Goal: Register for event/course: Register for event/course

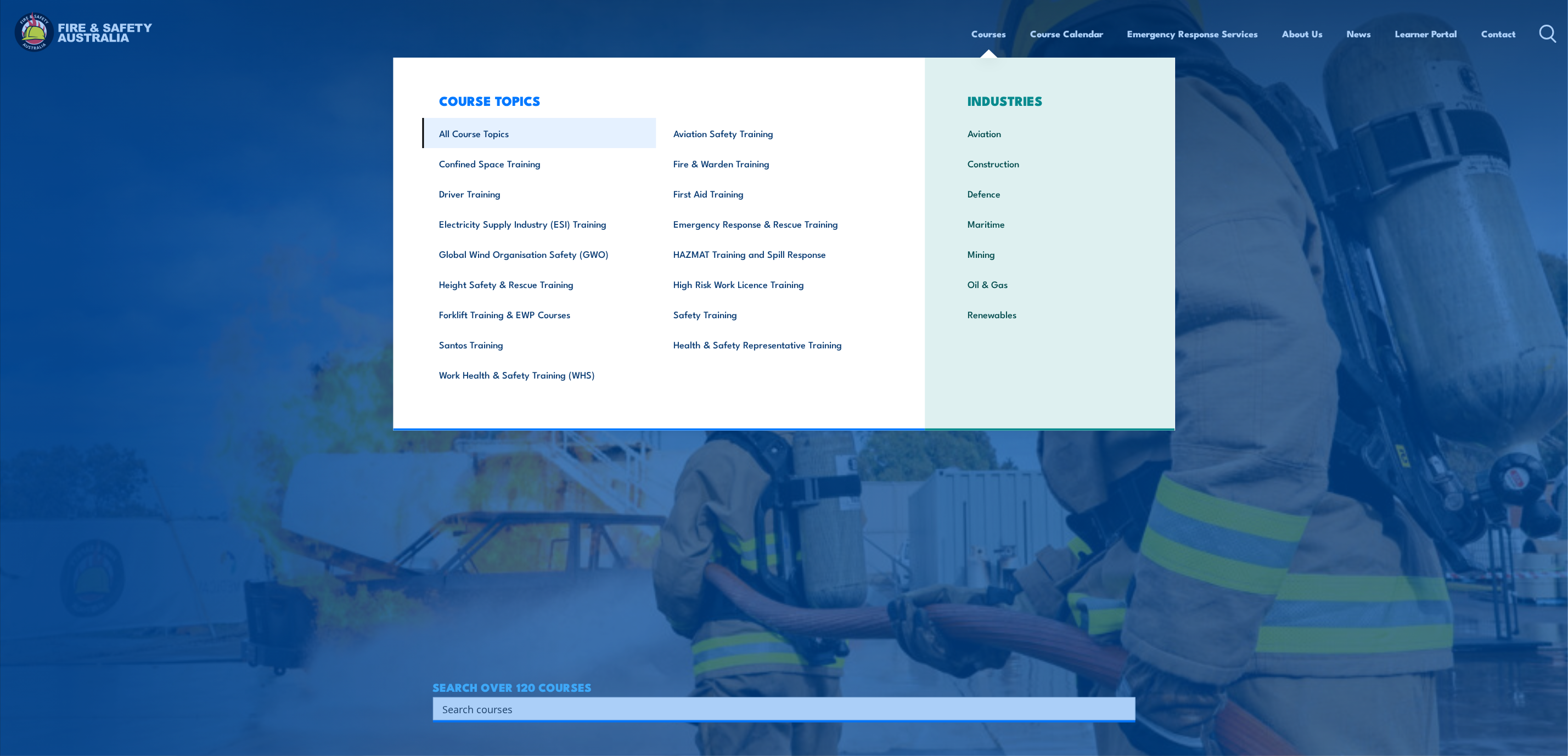
click at [475, 140] on link "All Course Topics" at bounding box center [539, 133] width 234 height 30
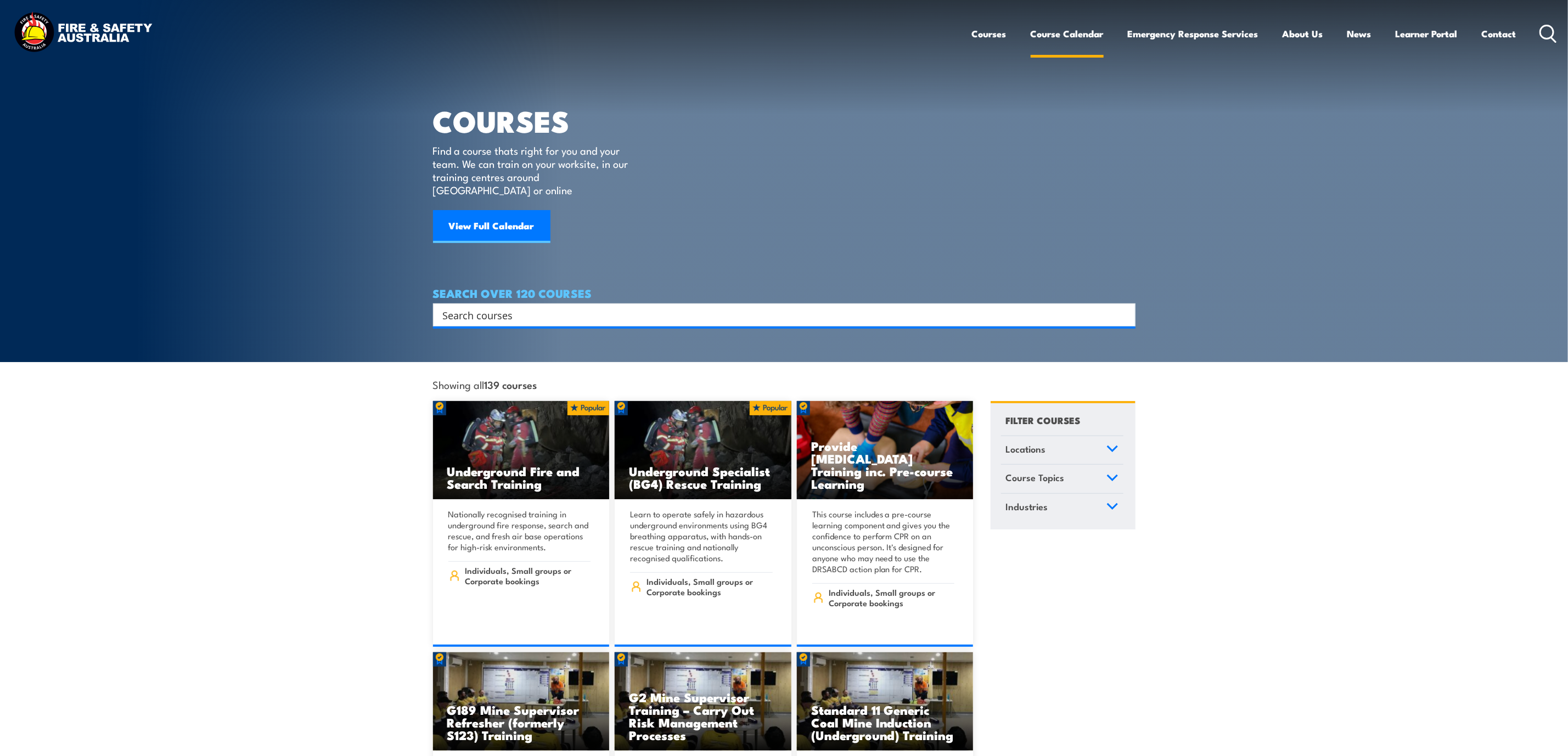
click at [1045, 35] on link "Course Calendar" at bounding box center [1067, 34] width 73 height 29
click at [1106, 474] on icon at bounding box center [1112, 478] width 12 height 8
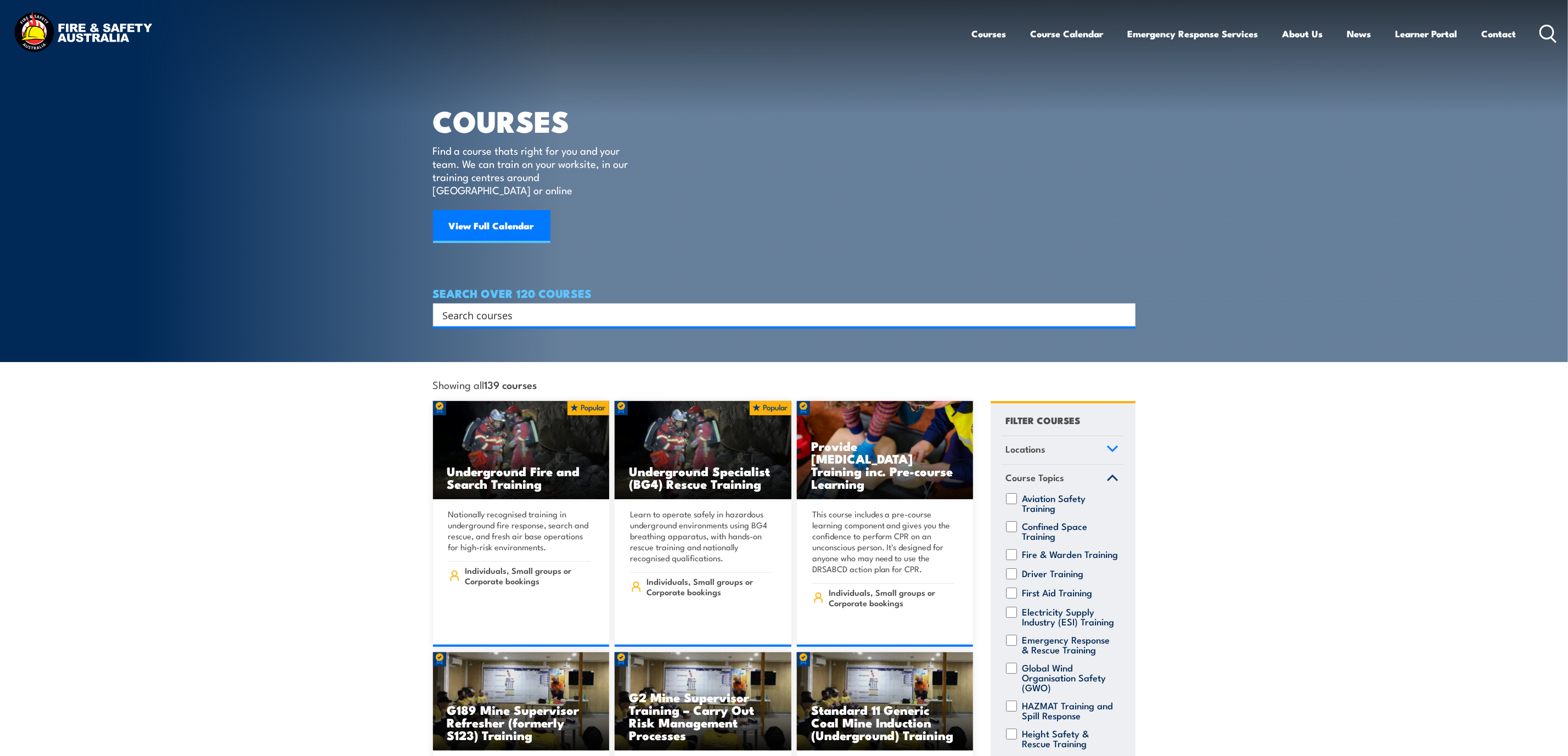
scroll to position [51, 0]
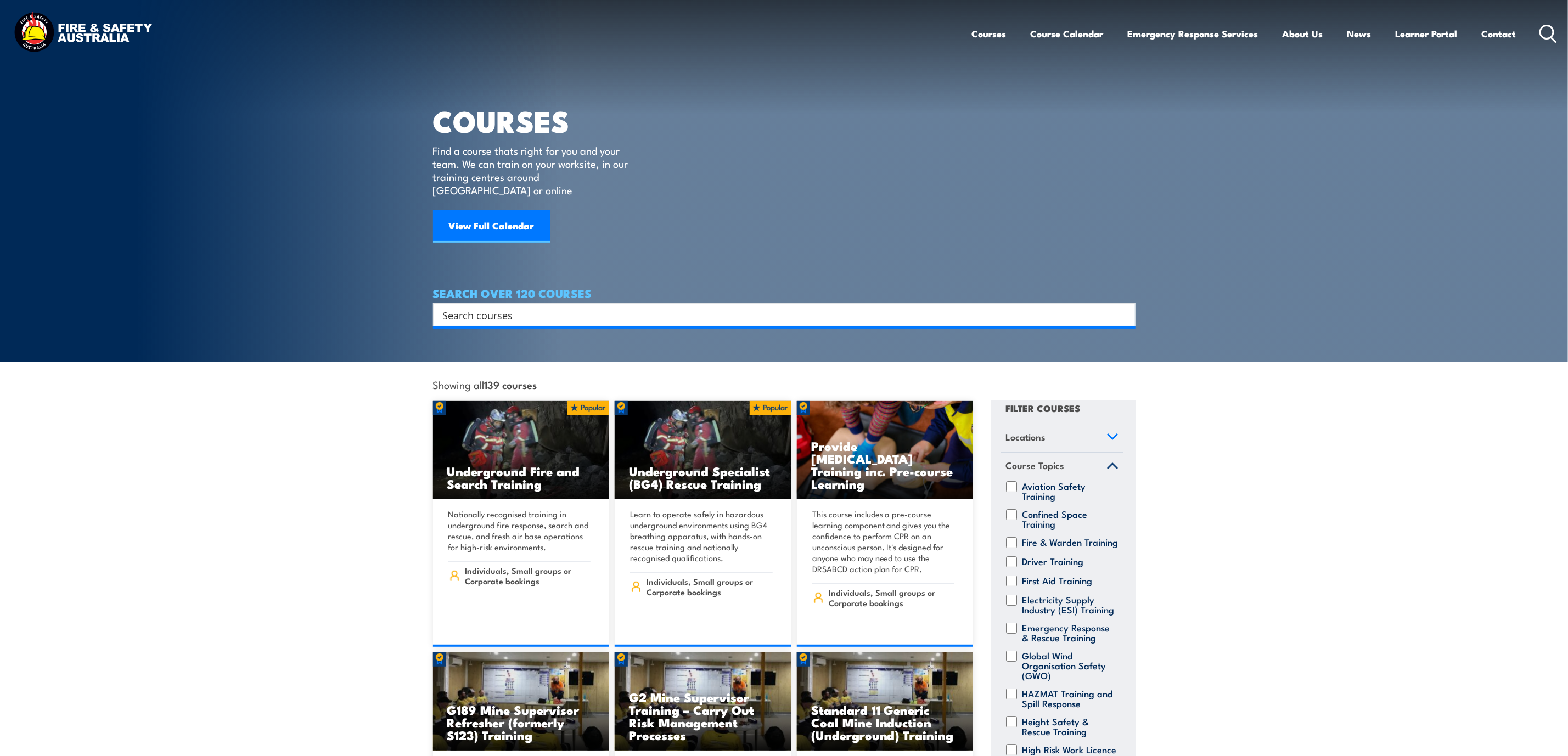
click at [1014, 623] on input "Emergency Response & Rescue Training" at bounding box center [1012, 629] width 11 height 11
checkbox input "true"
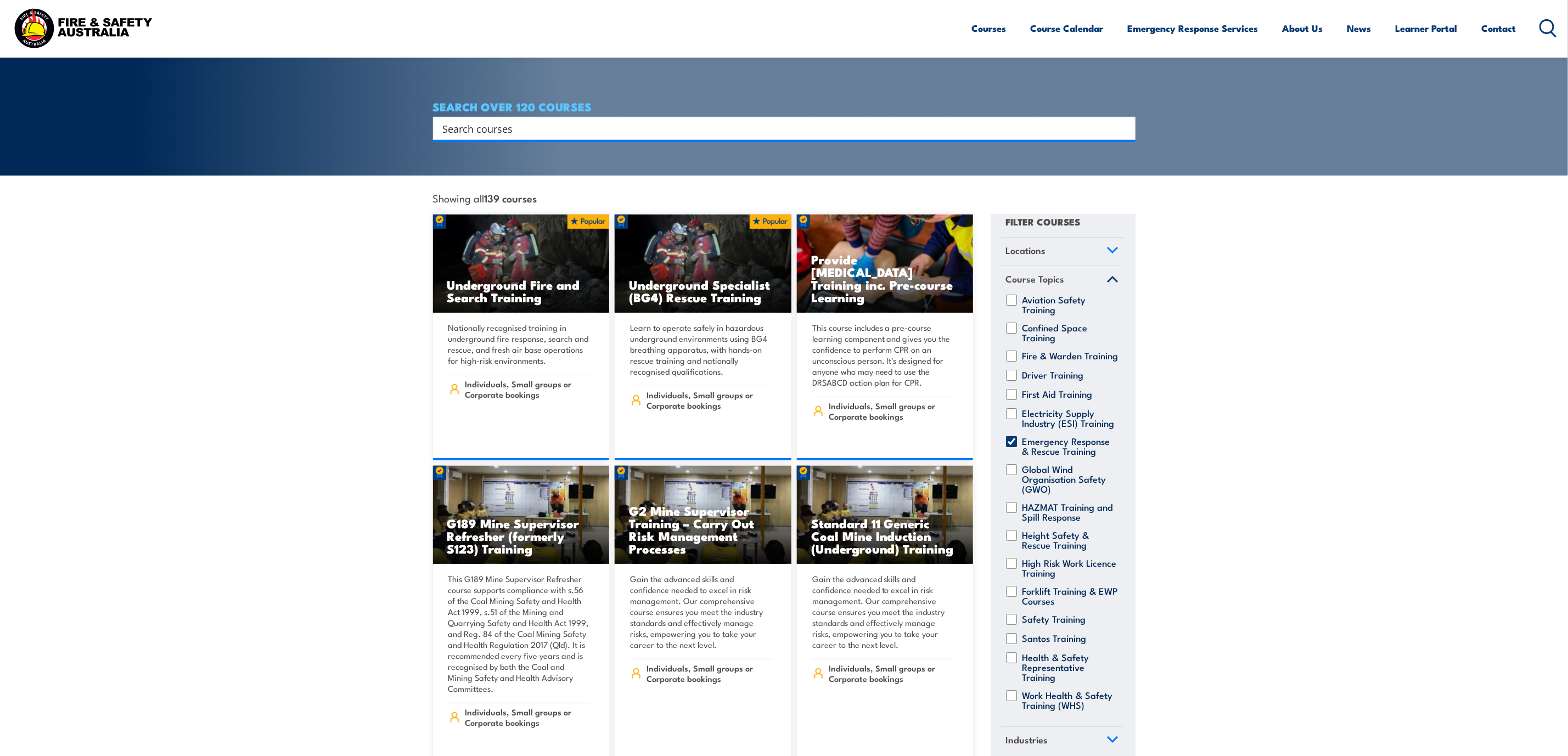
scroll to position [247, 0]
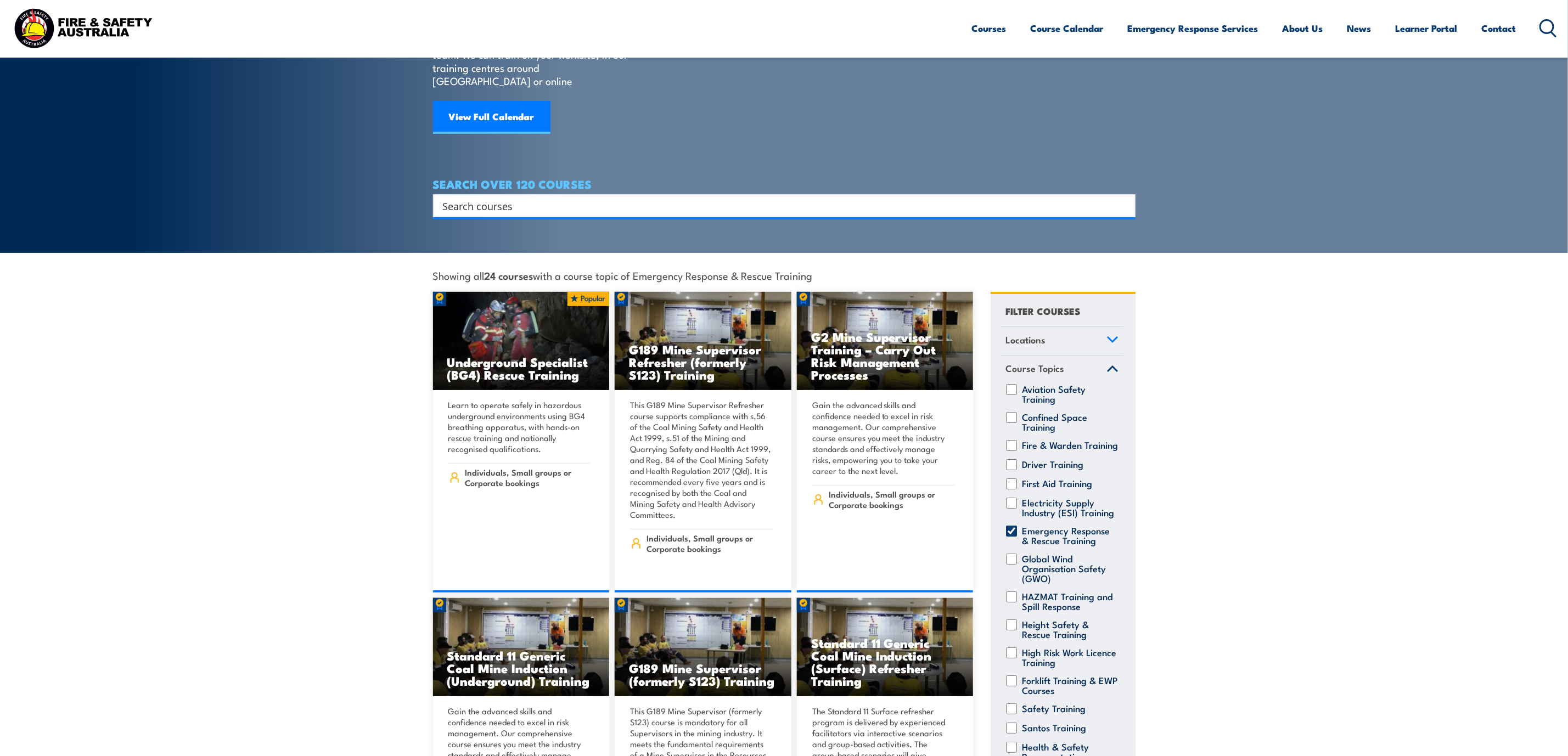
scroll to position [247, 0]
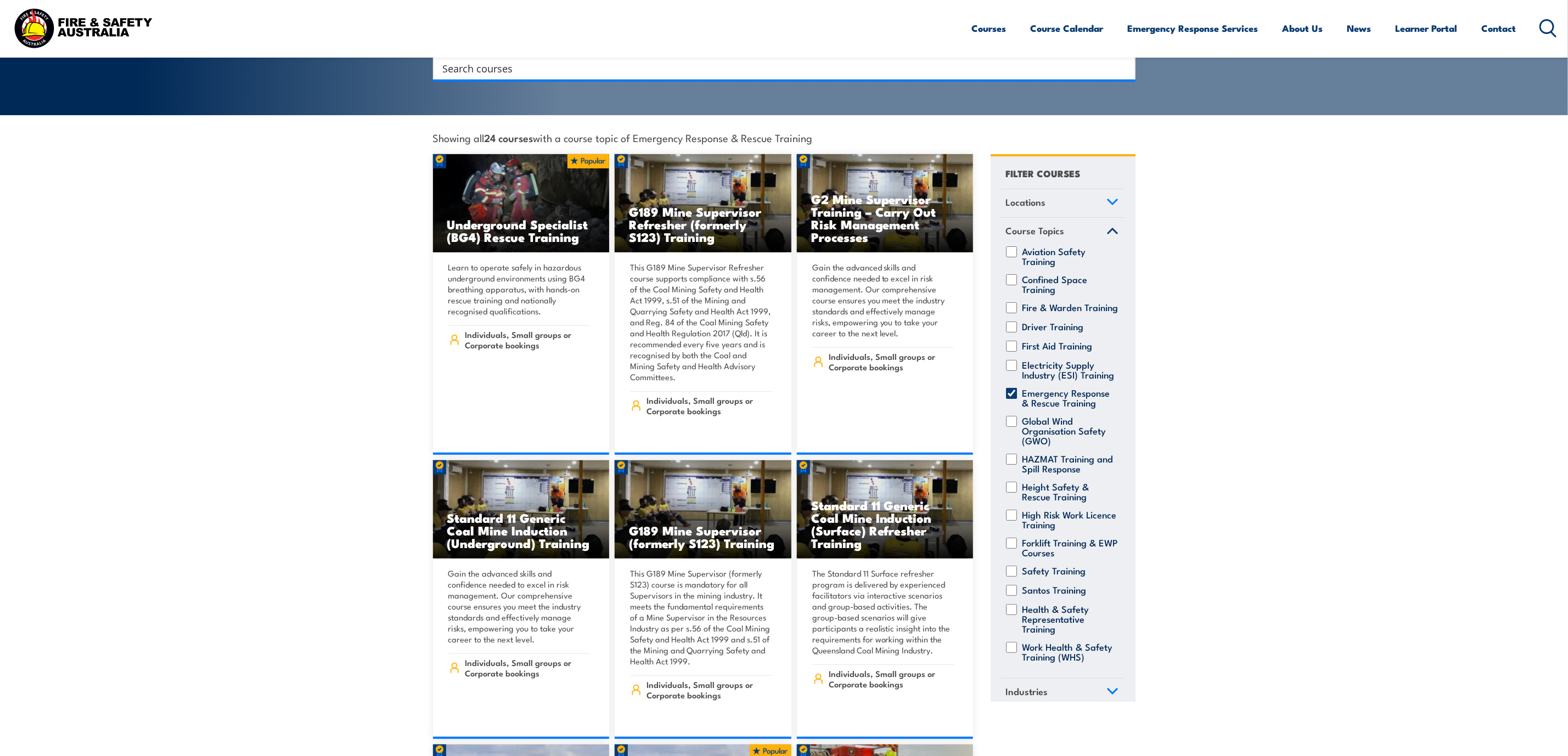
click at [1016, 302] on input "Fire & Warden Training" at bounding box center [1012, 308] width 11 height 11
checkbox input "true"
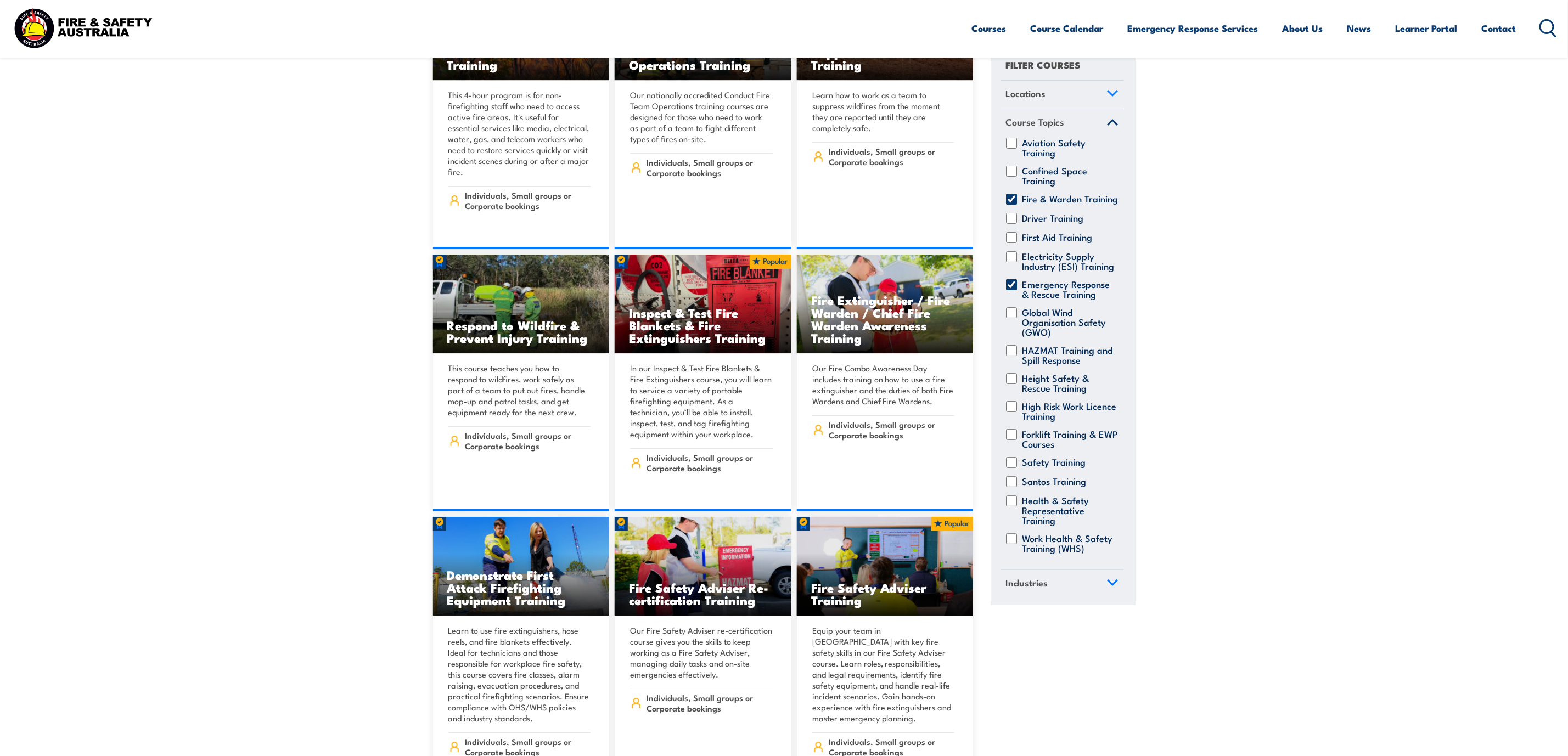
scroll to position [2635, 0]
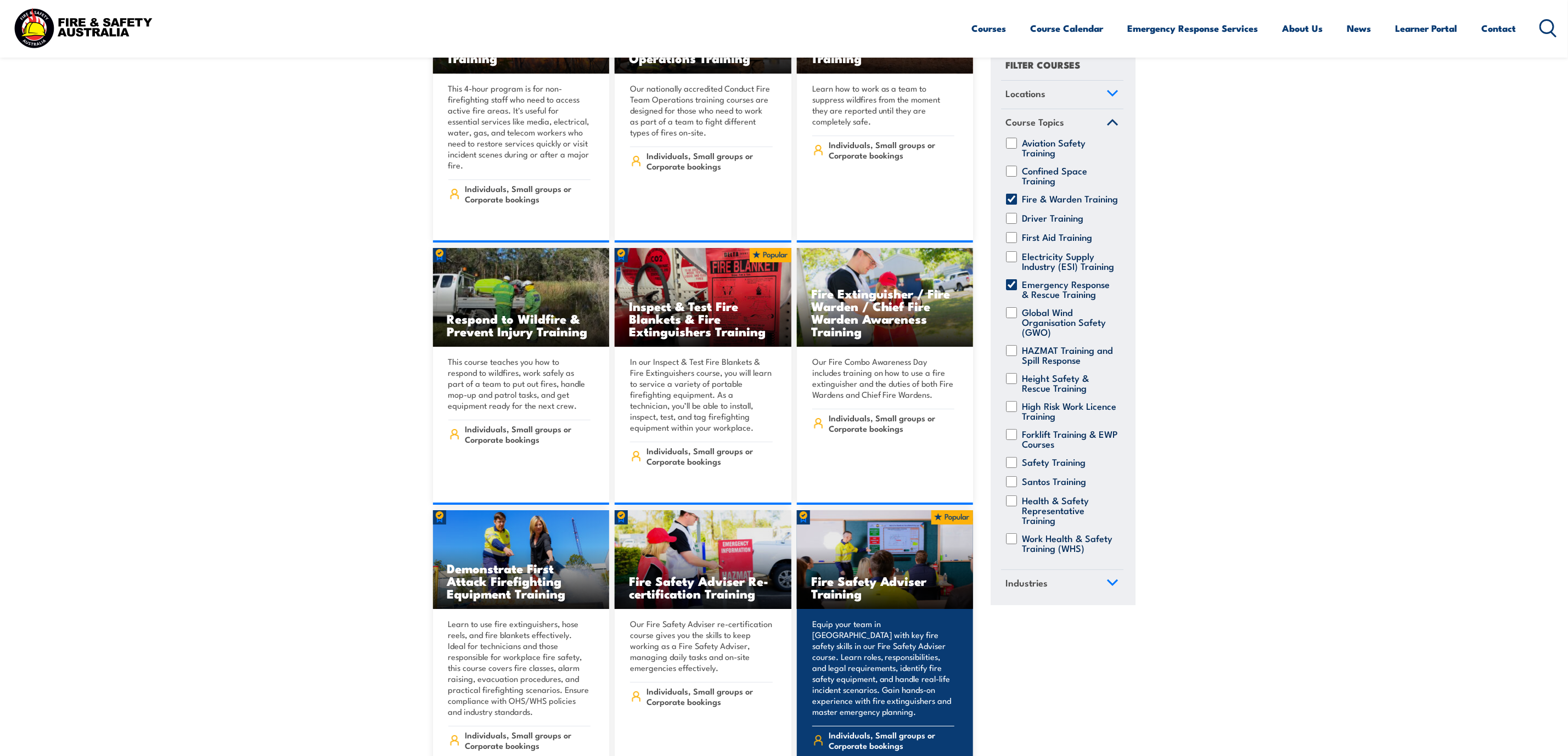
click at [878, 575] on h3 "Fire Safety Adviser Training" at bounding box center [885, 588] width 148 height 25
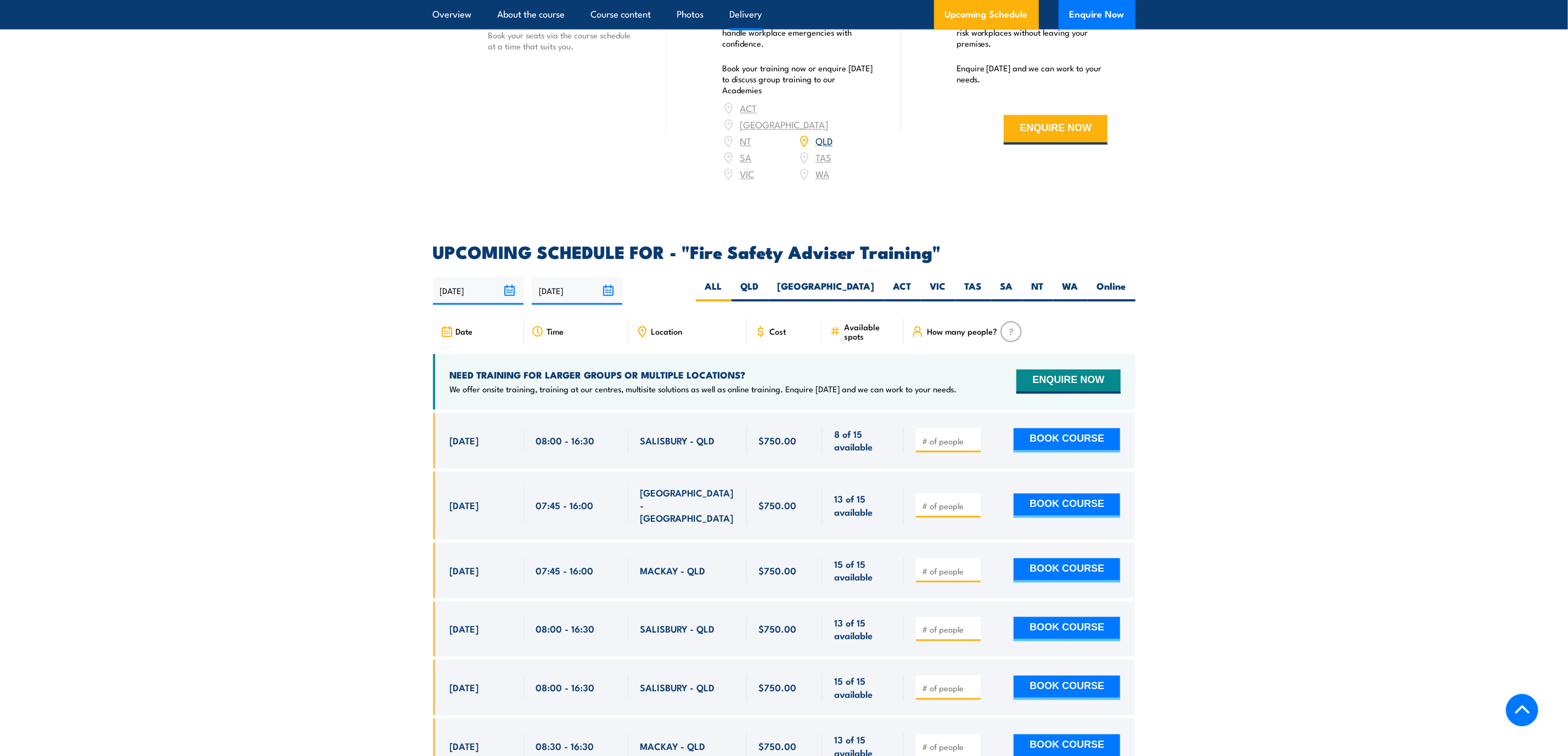
scroll to position [1565, 0]
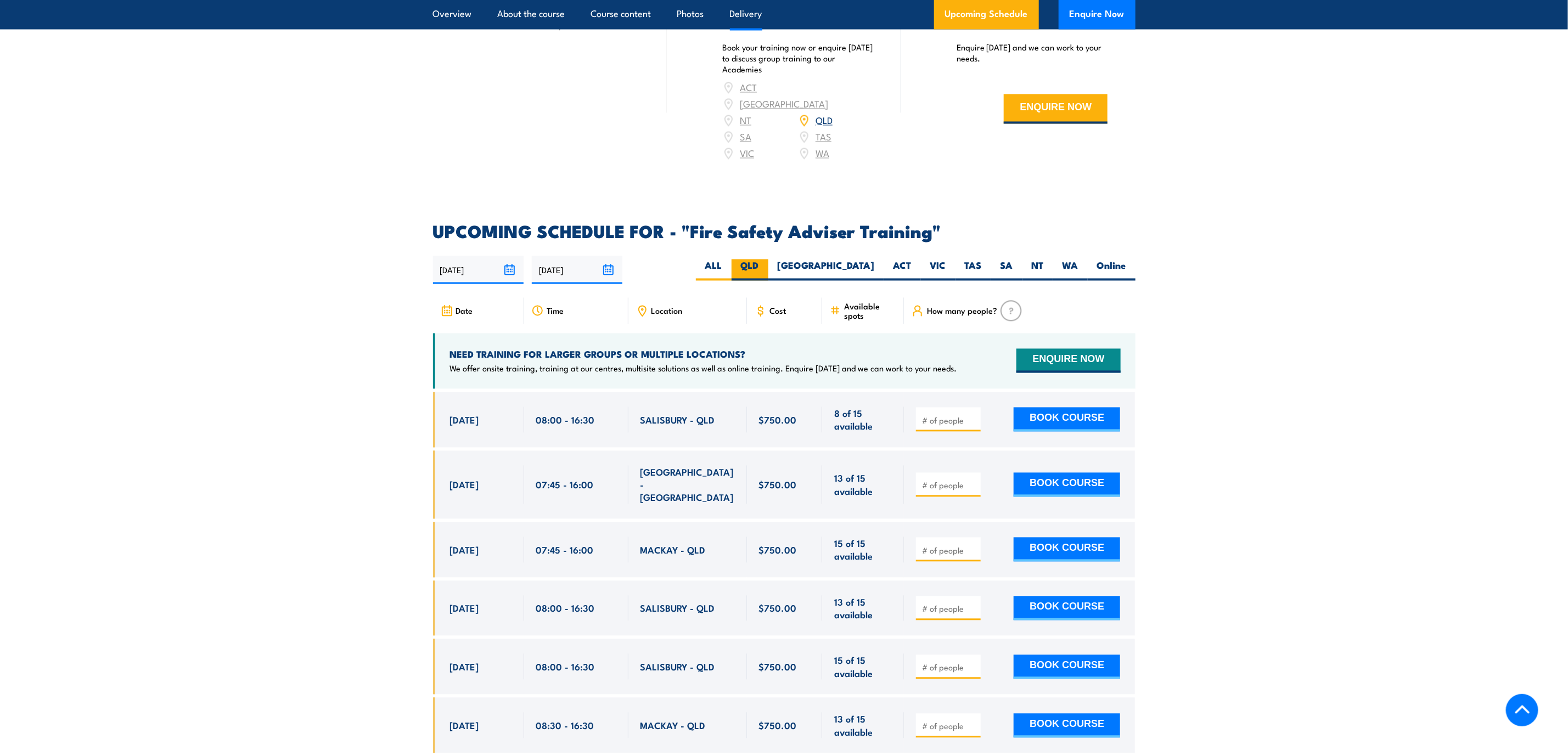
click at [768, 275] on label "QLD" at bounding box center [750, 270] width 37 height 21
click at [767, 267] on input "QLD" at bounding box center [763, 263] width 7 height 7
radio input "true"
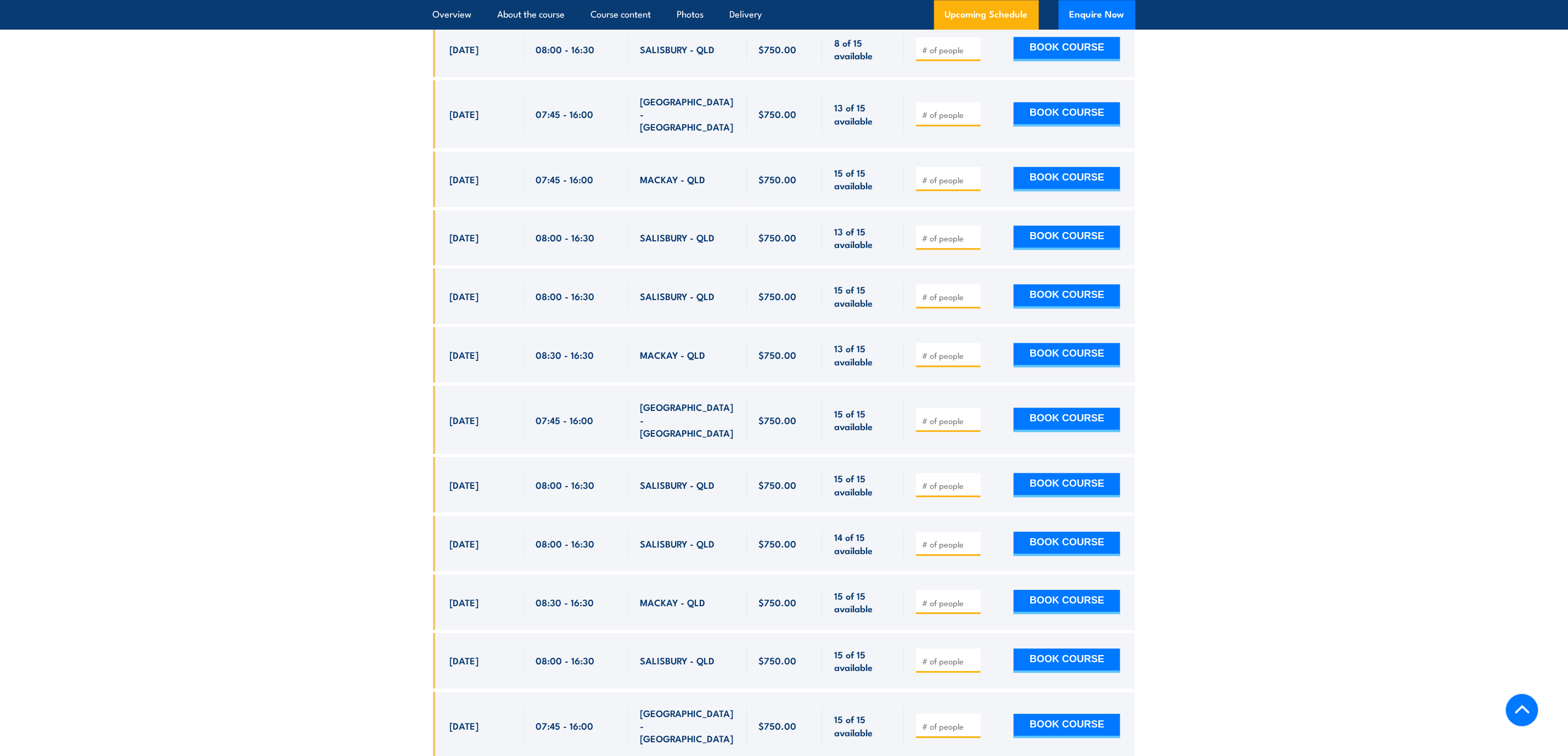
scroll to position [1976, 0]
